Goal: Transaction & Acquisition: Book appointment/travel/reservation

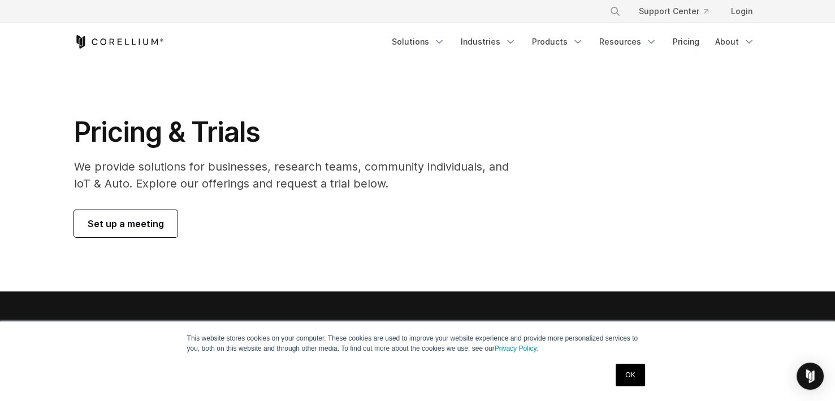
click at [149, 229] on span "Set up a meeting" at bounding box center [126, 224] width 76 height 14
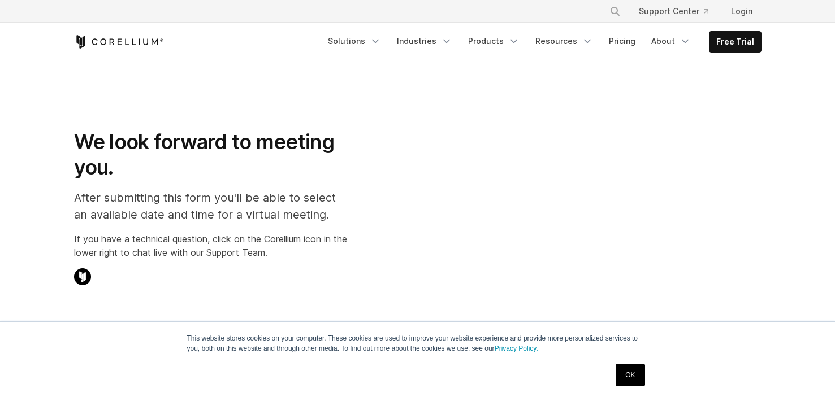
select select "**"
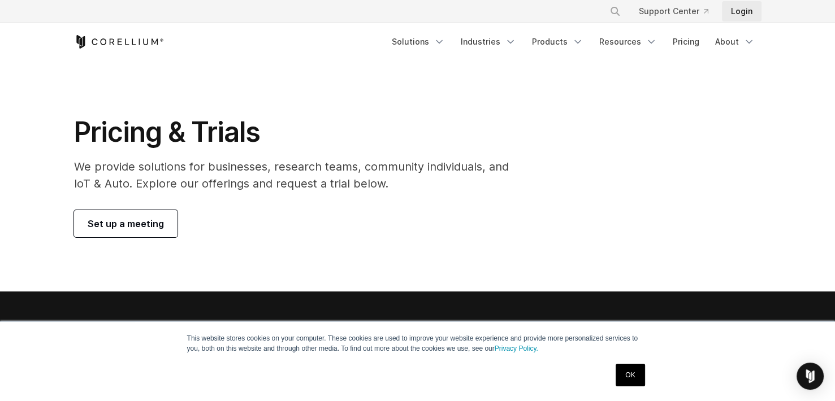
click at [735, 12] on link "Login" at bounding box center [742, 11] width 40 height 20
